Goal: Transaction & Acquisition: Book appointment/travel/reservation

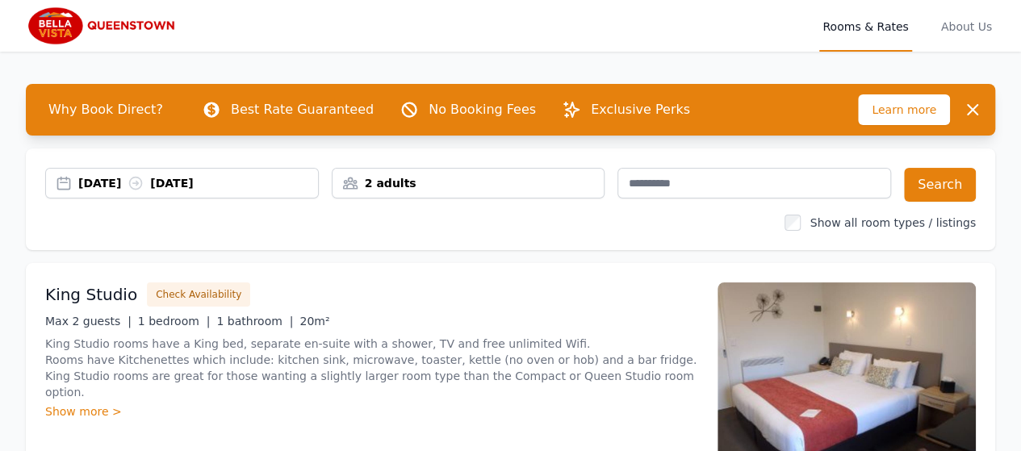
click at [181, 24] on img at bounding box center [103, 25] width 155 height 39
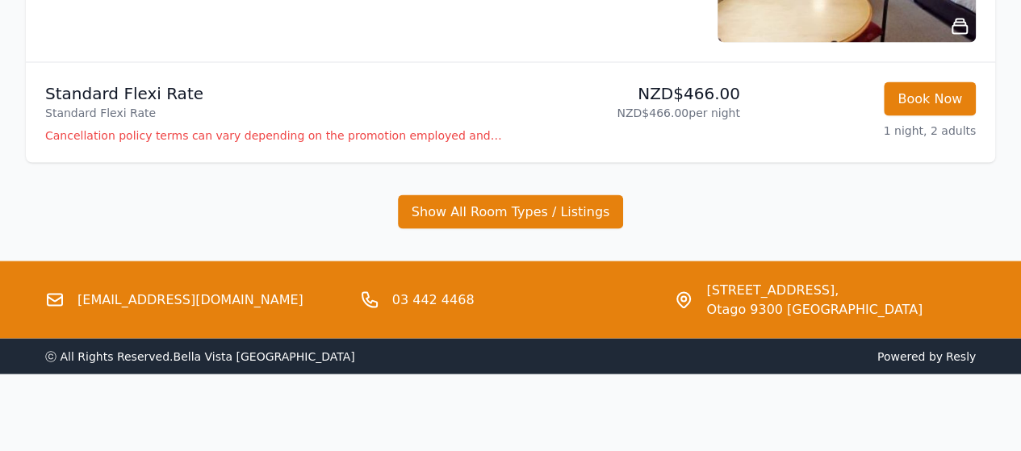
scroll to position [1759, 0]
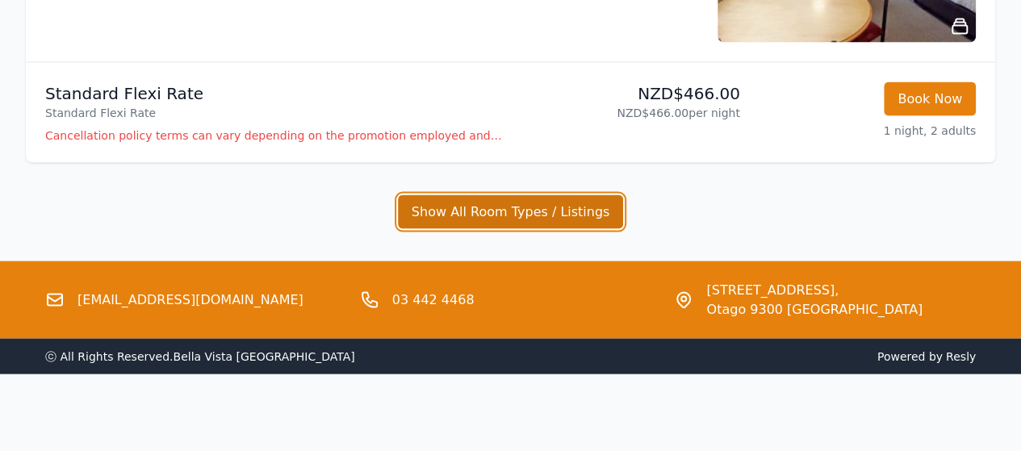
click at [495, 228] on button "Show All Room Types / Listings" at bounding box center [511, 211] width 226 height 34
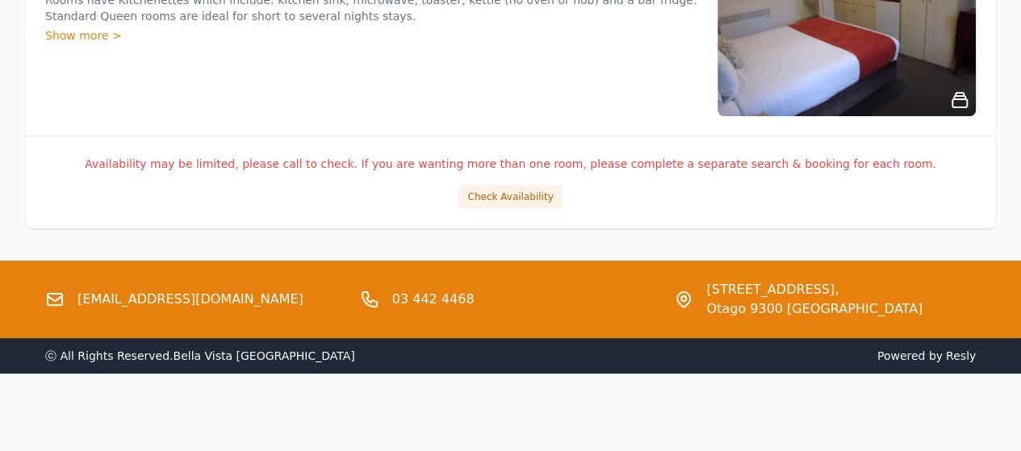
scroll to position [3292, 0]
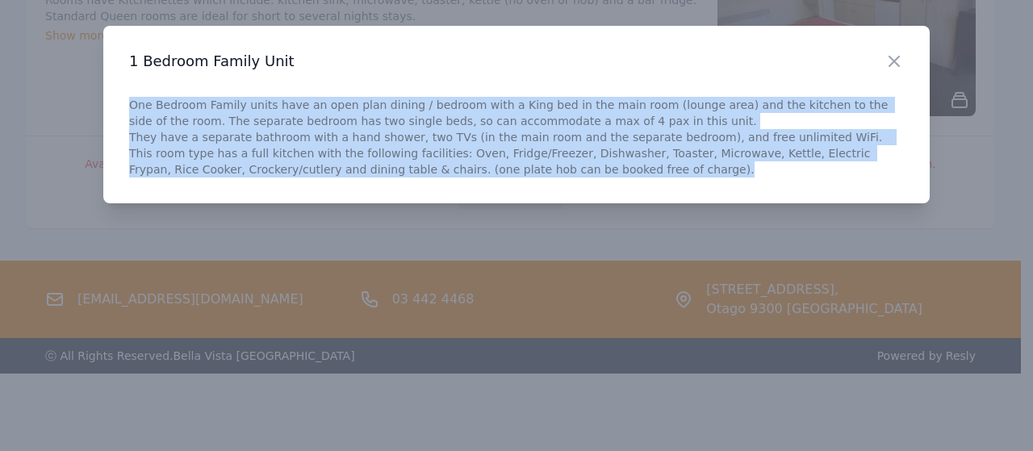
drag, startPoint x: 131, startPoint y: 127, endPoint x: 249, endPoint y: 266, distance: 182.7
click at [260, 203] on div "Close 1 Bedroom Family Unit One Bedroom Family units have an open plan dining /…" at bounding box center [516, 115] width 826 height 178
click at [889, 66] on icon "button" at bounding box center [894, 61] width 10 height 10
